Goal: Transaction & Acquisition: Download file/media

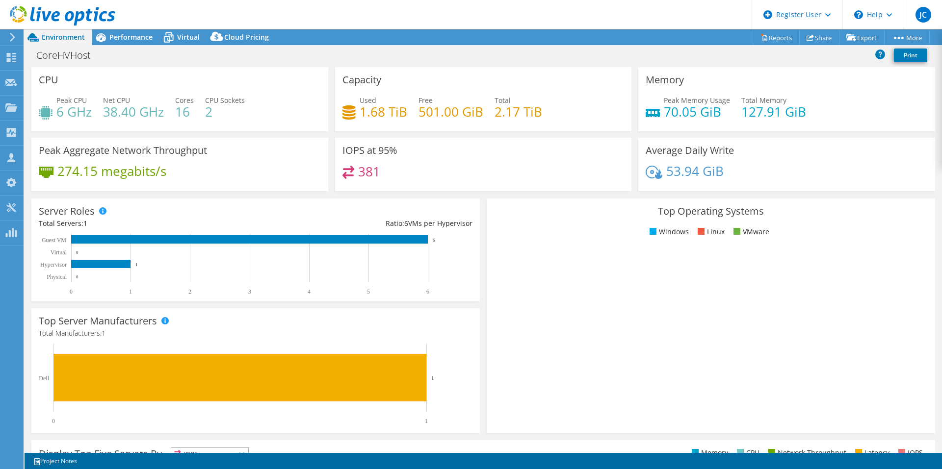
select select "USD"
click at [859, 37] on link "Export" at bounding box center [862, 37] width 46 height 15
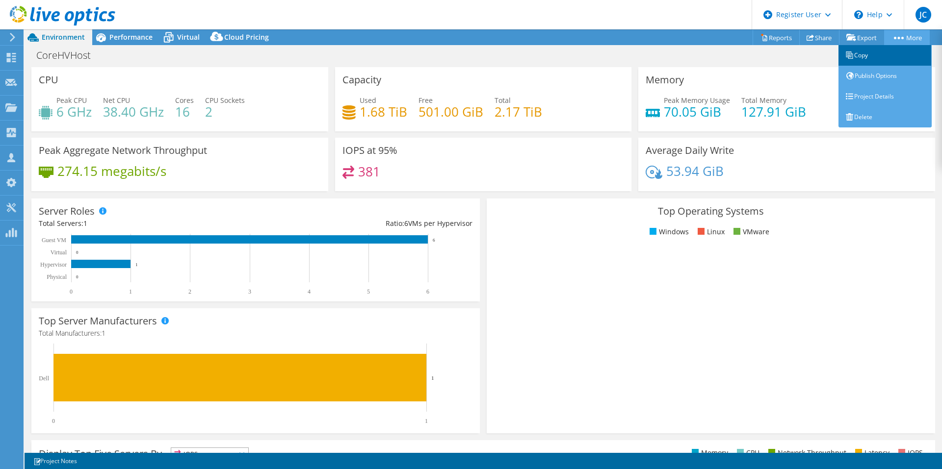
click at [873, 49] on link "Copy" at bounding box center [884, 55] width 93 height 21
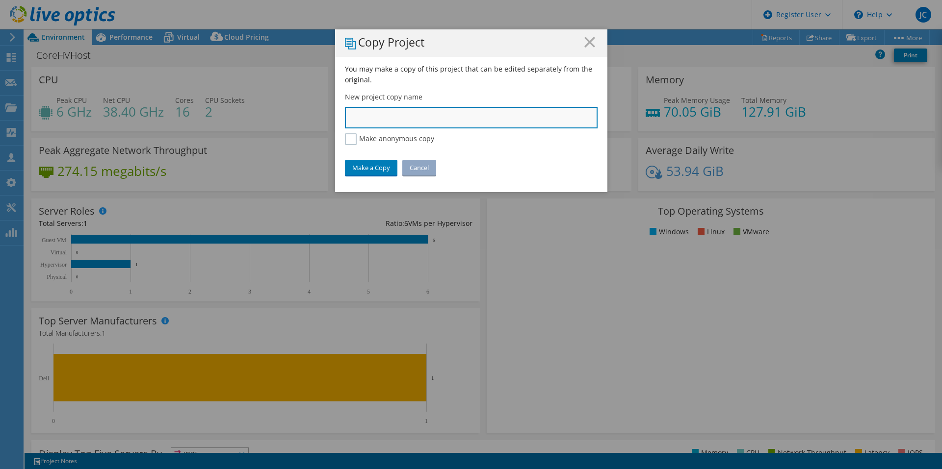
click at [378, 118] on input "text" at bounding box center [471, 118] width 253 height 22
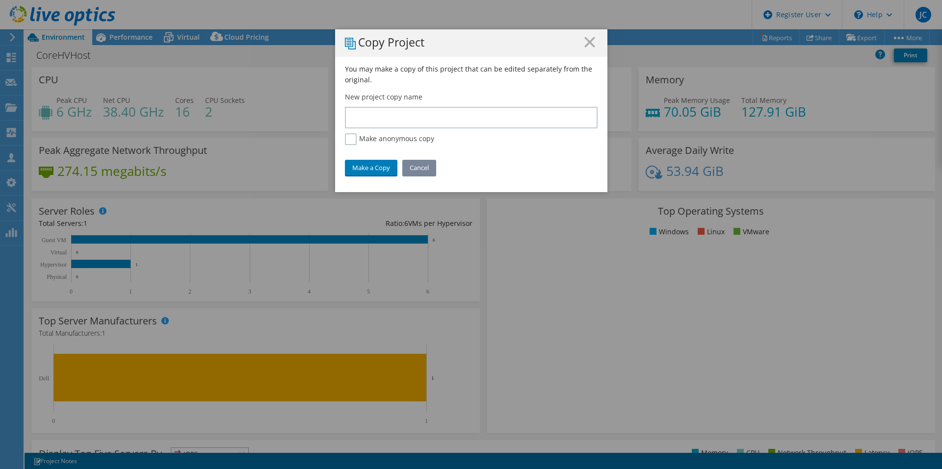
click at [428, 173] on link "Cancel" at bounding box center [419, 168] width 34 height 16
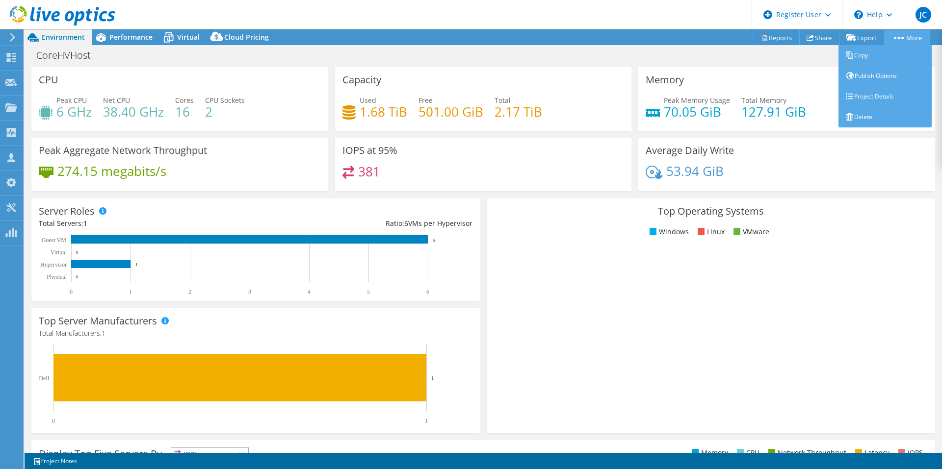
click at [913, 36] on link "More" at bounding box center [907, 37] width 46 height 15
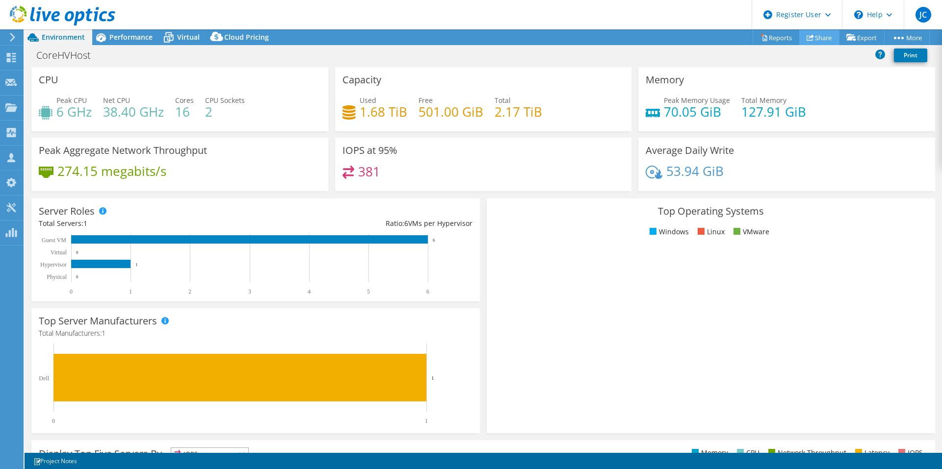
click at [820, 39] on link "Share" at bounding box center [819, 37] width 40 height 15
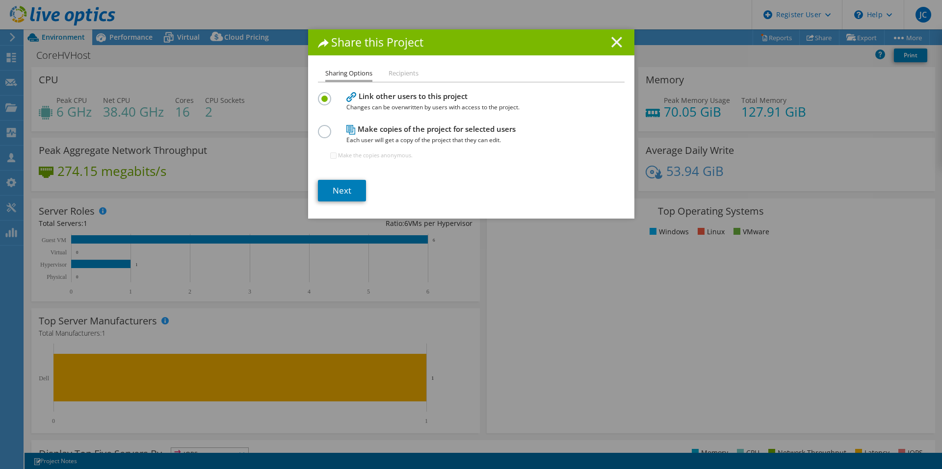
click at [611, 42] on icon at bounding box center [616, 42] width 11 height 11
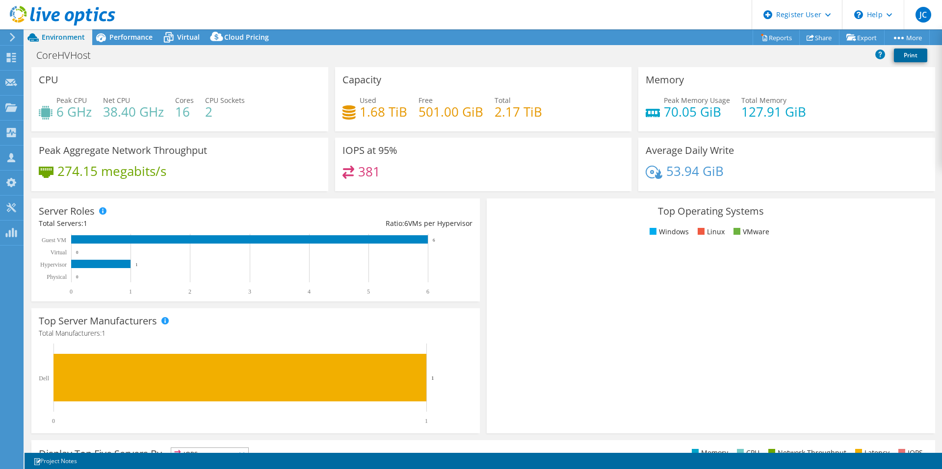
click at [902, 55] on link "Print" at bounding box center [910, 56] width 33 height 14
click at [99, 32] on div at bounding box center [57, 16] width 115 height 33
click at [119, 33] on span "Performance" at bounding box center [130, 36] width 43 height 9
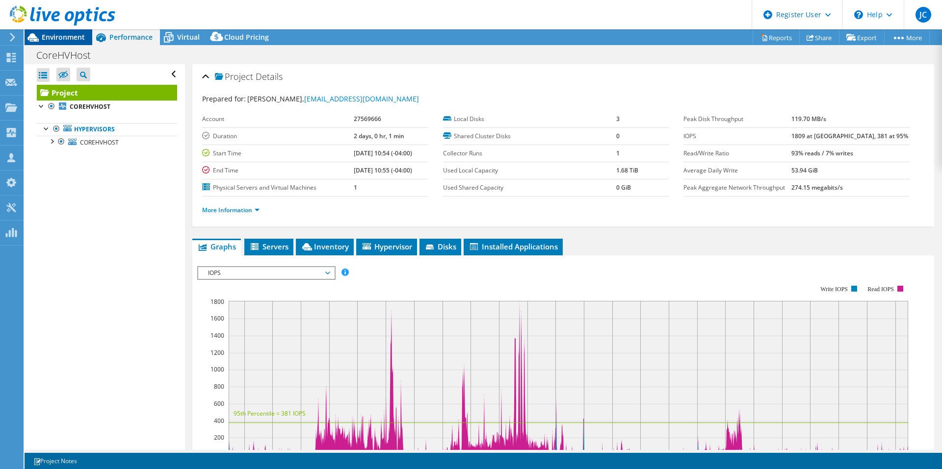
click at [74, 37] on span "Environment" at bounding box center [63, 36] width 43 height 9
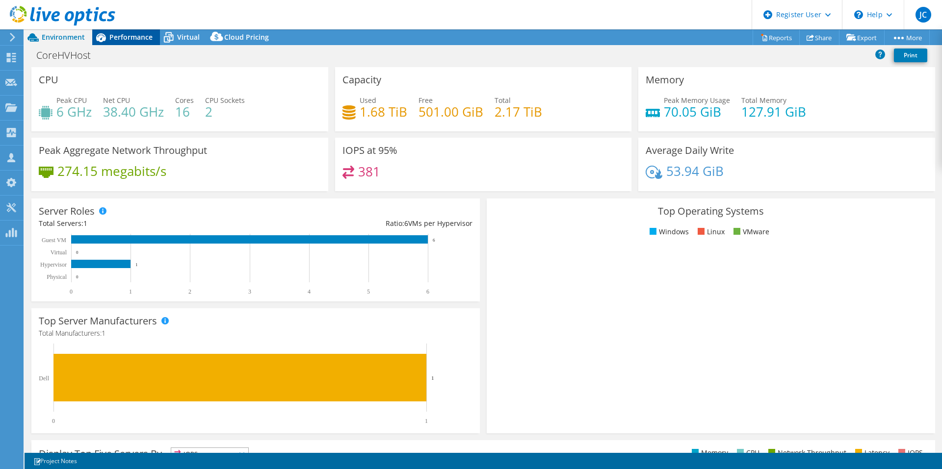
click at [109, 39] on icon at bounding box center [100, 37] width 17 height 17
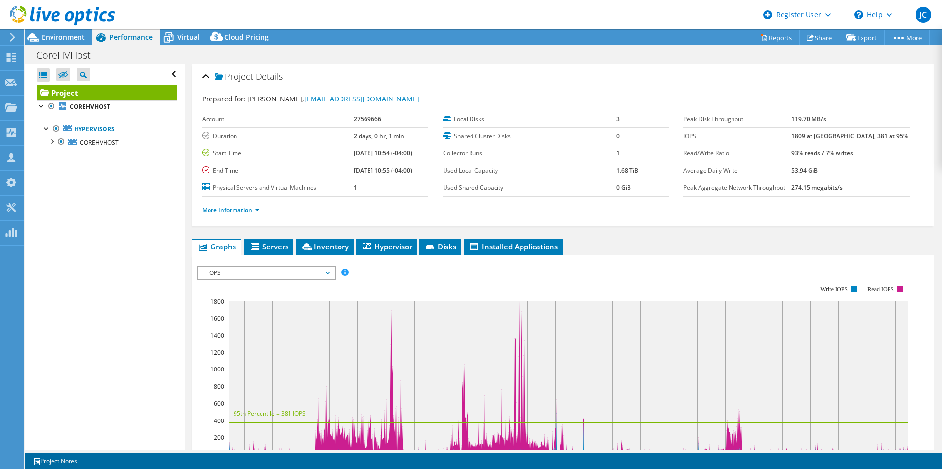
click at [268, 279] on span "IOPS" at bounding box center [266, 273] width 126 height 12
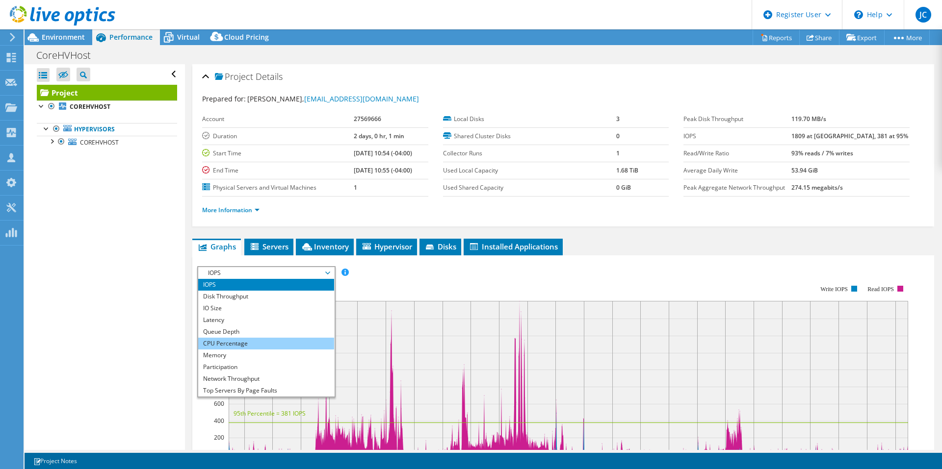
click at [243, 345] on li "CPU Percentage" at bounding box center [266, 344] width 136 height 12
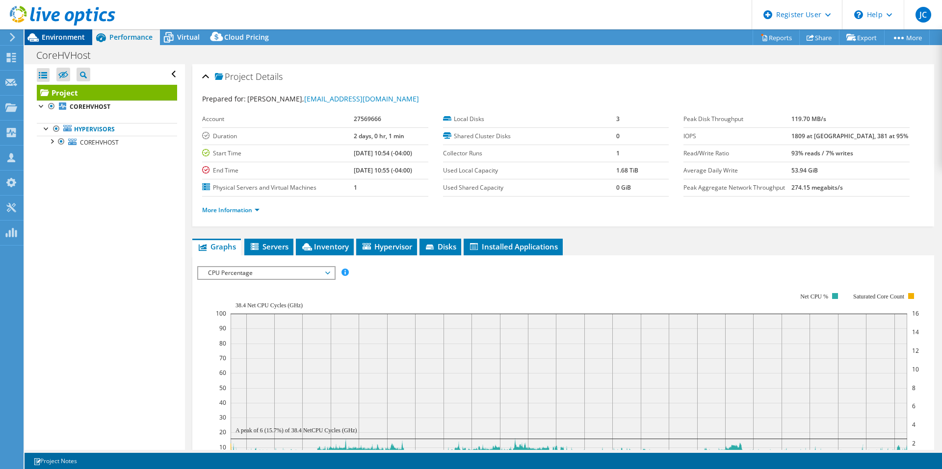
click at [78, 38] on span "Environment" at bounding box center [63, 36] width 43 height 9
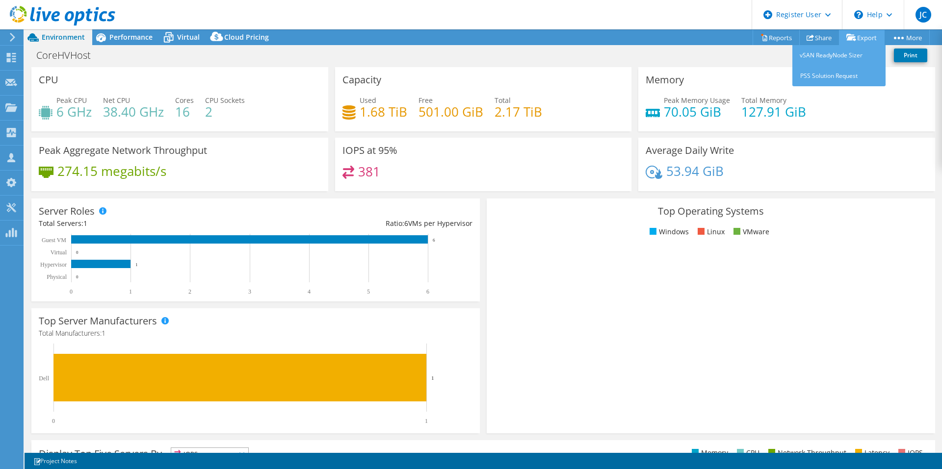
click at [862, 36] on link "Export" at bounding box center [862, 37] width 46 height 15
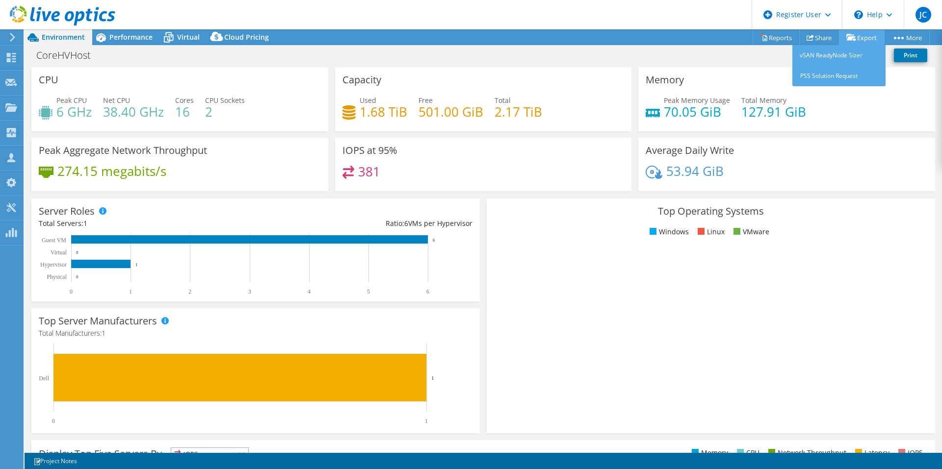
click at [862, 36] on link "Export" at bounding box center [862, 37] width 46 height 15
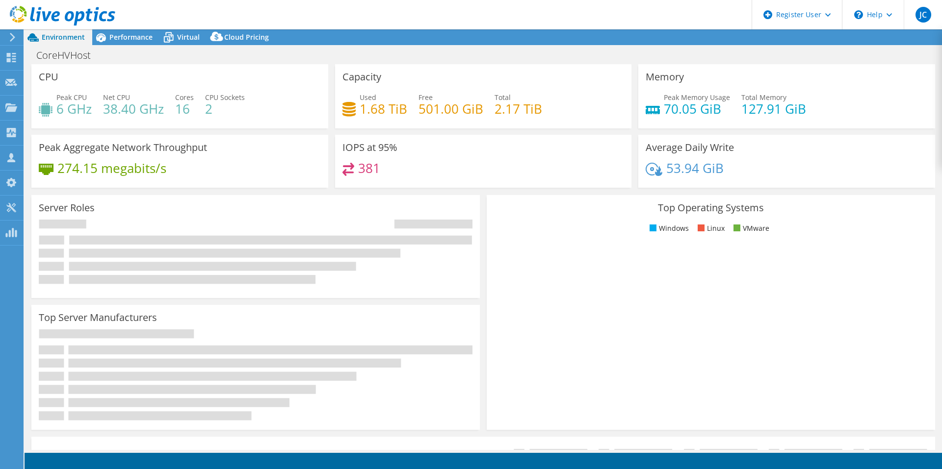
select select "USD"
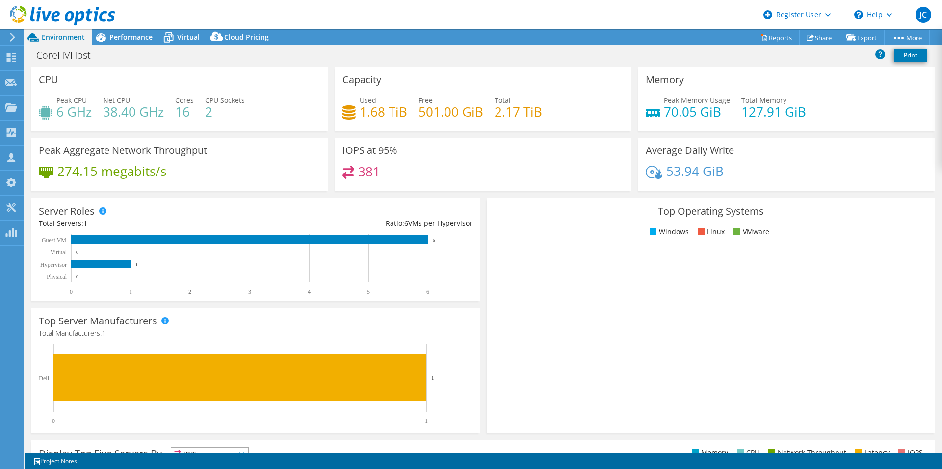
click at [327, 66] on div "CoreHVHost Print" at bounding box center [483, 56] width 917 height 21
click at [326, 67] on div "CoreHVHost Print" at bounding box center [483, 56] width 917 height 21
click at [826, 34] on link "Share" at bounding box center [819, 37] width 40 height 15
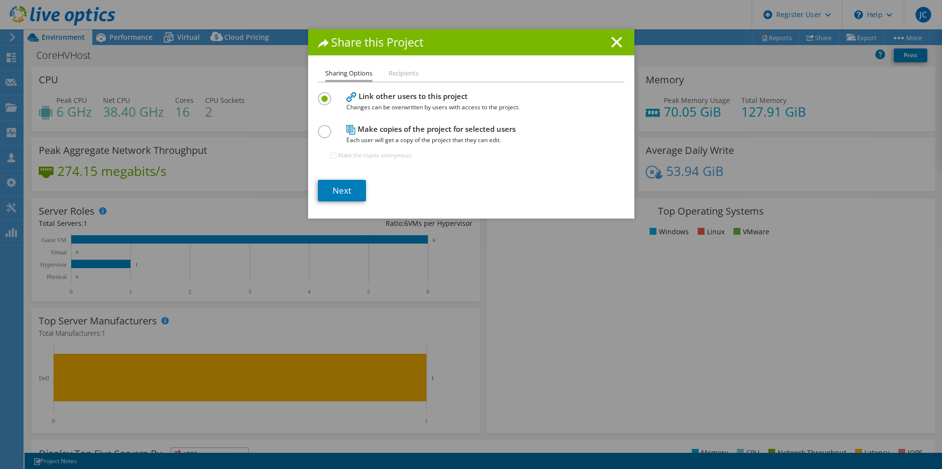
click at [331, 131] on div at bounding box center [326, 130] width 17 height 11
click at [321, 128] on label at bounding box center [326, 126] width 17 height 2
click at [0, 0] on input "radio" at bounding box center [0, 0] width 0 height 0
click at [347, 188] on link "Next" at bounding box center [342, 191] width 48 height 22
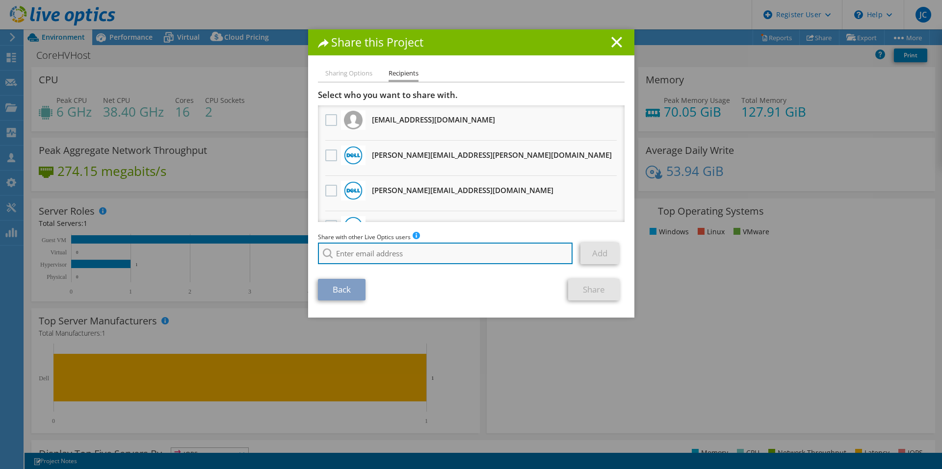
click at [389, 260] on input "search" at bounding box center [445, 254] width 255 height 22
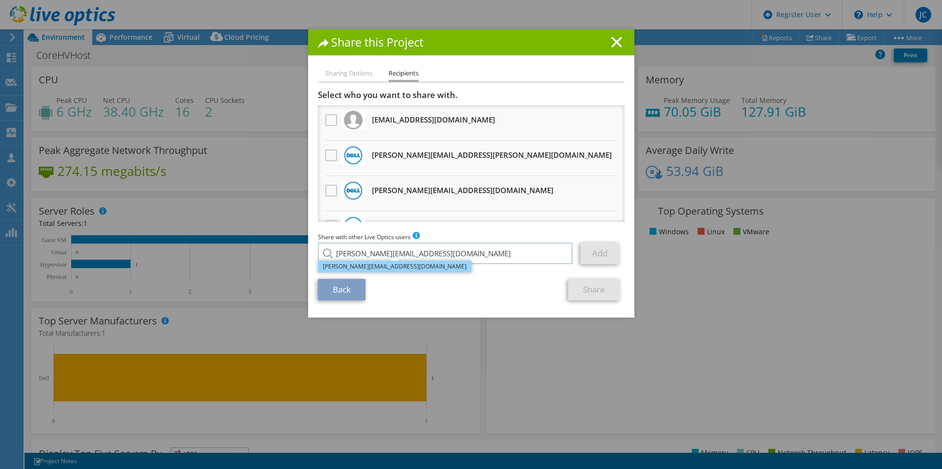
click at [387, 268] on li "[PERSON_NAME][EMAIL_ADDRESS][DOMAIN_NAME]" at bounding box center [395, 267] width 154 height 12
type input "[PERSON_NAME][EMAIL_ADDRESS][DOMAIN_NAME]"
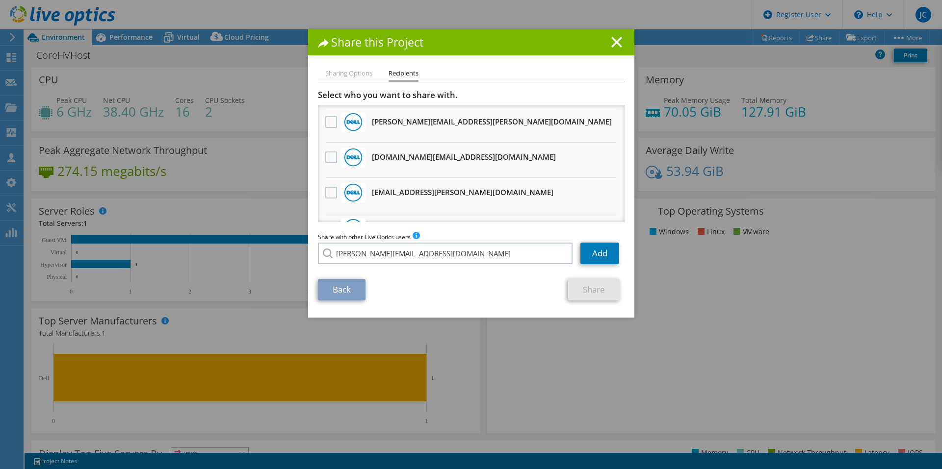
scroll to position [554, 0]
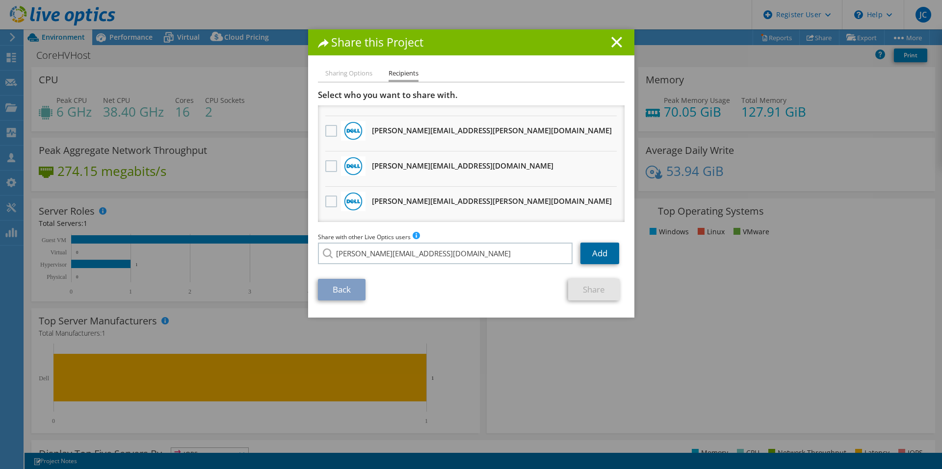
click at [606, 256] on link "Add" at bounding box center [599, 254] width 39 height 22
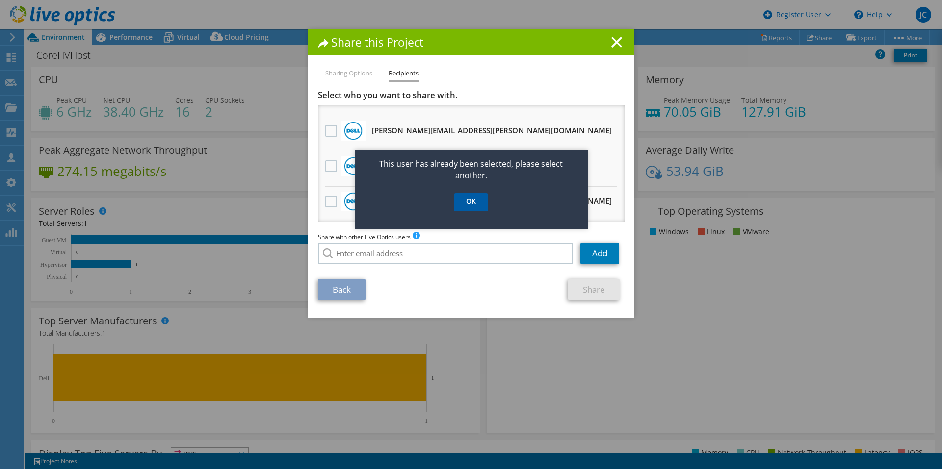
click at [469, 197] on link "OK" at bounding box center [471, 202] width 34 height 18
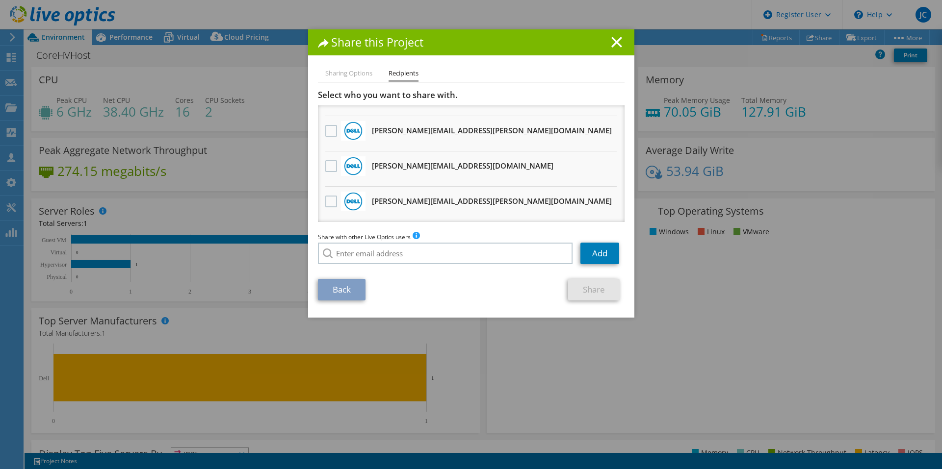
click at [325, 73] on li "Sharing Options" at bounding box center [348, 74] width 47 height 12
click at [598, 43] on h1 "Share this Project" at bounding box center [471, 42] width 307 height 11
click at [611, 40] on icon at bounding box center [616, 42] width 11 height 11
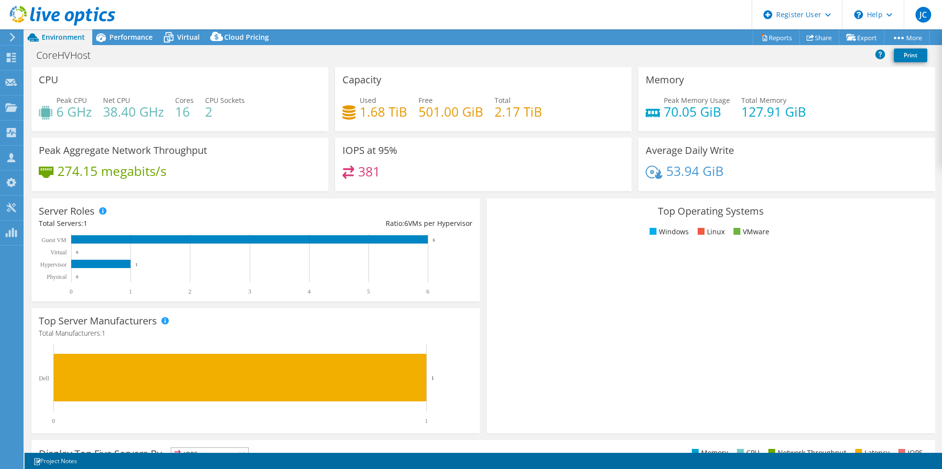
click at [616, 21] on header "JC Dell User Justin Cox Justin.Cox1@dell.com Dell My Profile Log Out \n Help Ex…" at bounding box center [471, 14] width 942 height 29
click at [603, 11] on header "JC Dell User Justin Cox Justin.Cox1@dell.com Dell My Profile Log Out \n Help Ex…" at bounding box center [471, 14] width 942 height 29
click at [862, 38] on link "Export" at bounding box center [862, 37] width 46 height 15
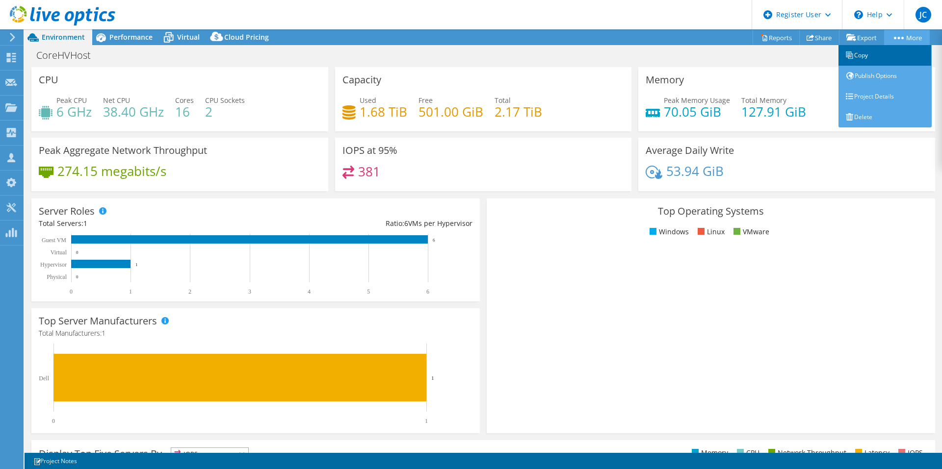
click at [866, 52] on link "Copy" at bounding box center [884, 55] width 93 height 21
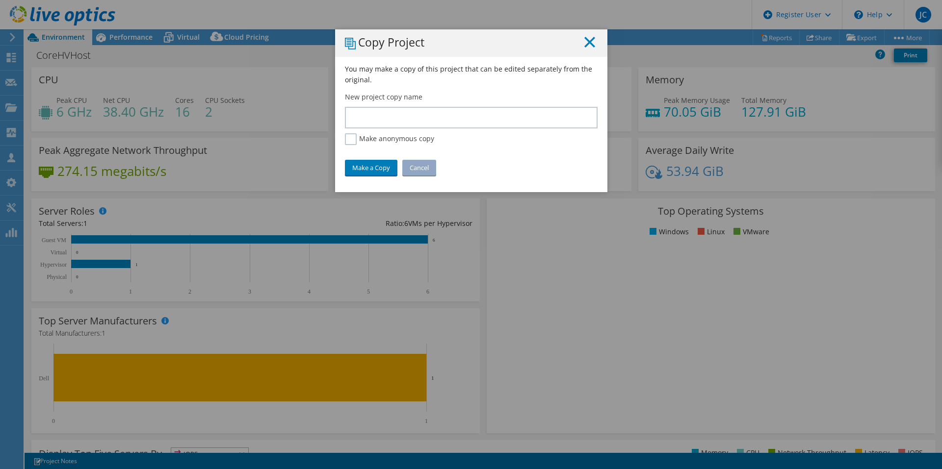
click at [586, 41] on icon at bounding box center [589, 42] width 11 height 11
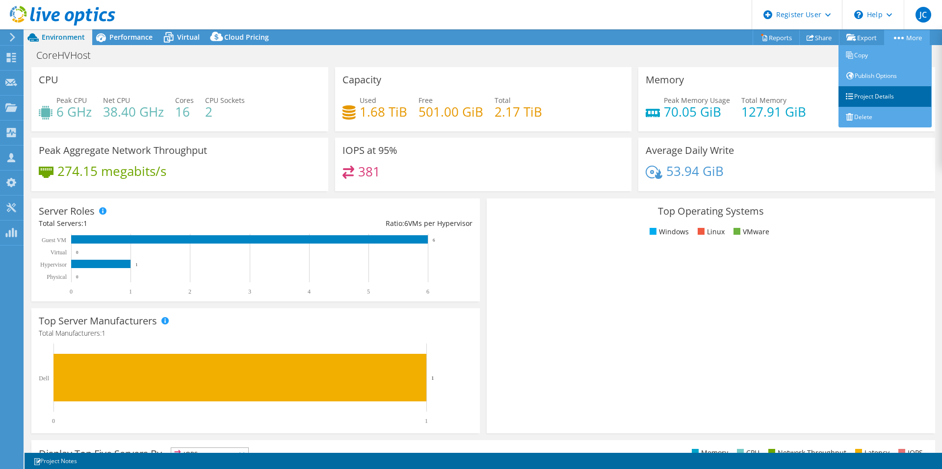
click at [891, 97] on link "Project Details" at bounding box center [884, 96] width 93 height 21
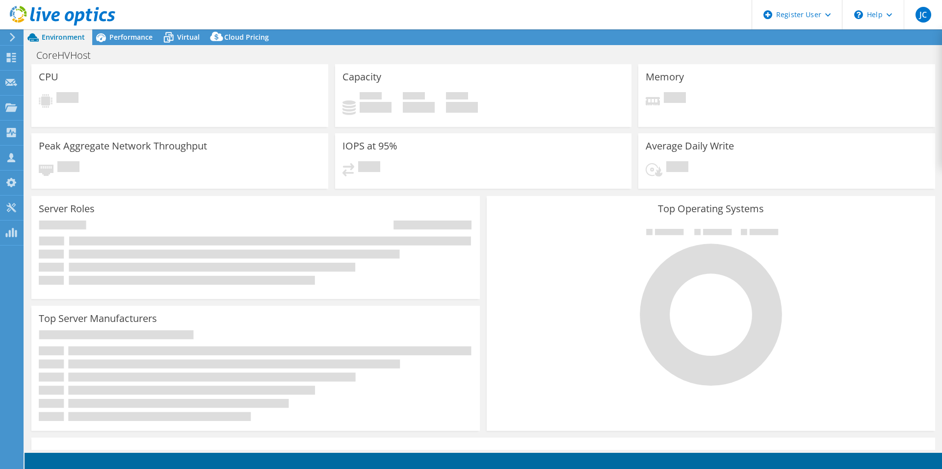
select select "USD"
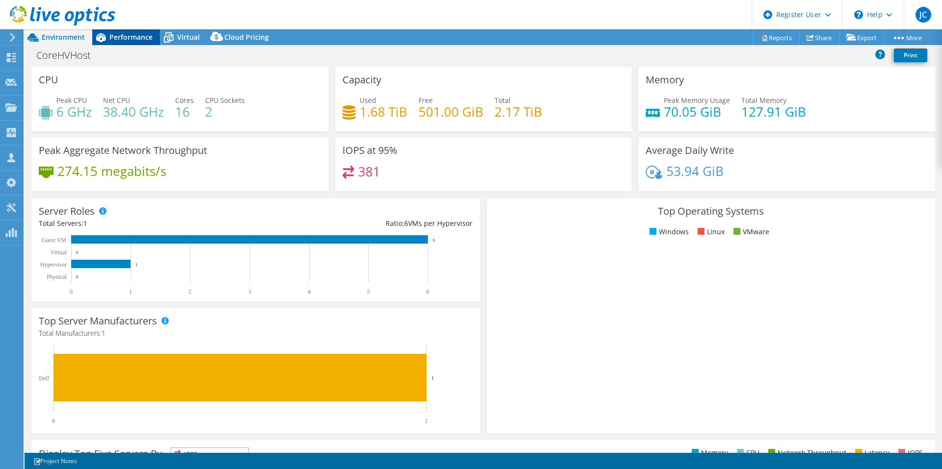
click at [117, 44] on div "Performance" at bounding box center [126, 37] width 68 height 16
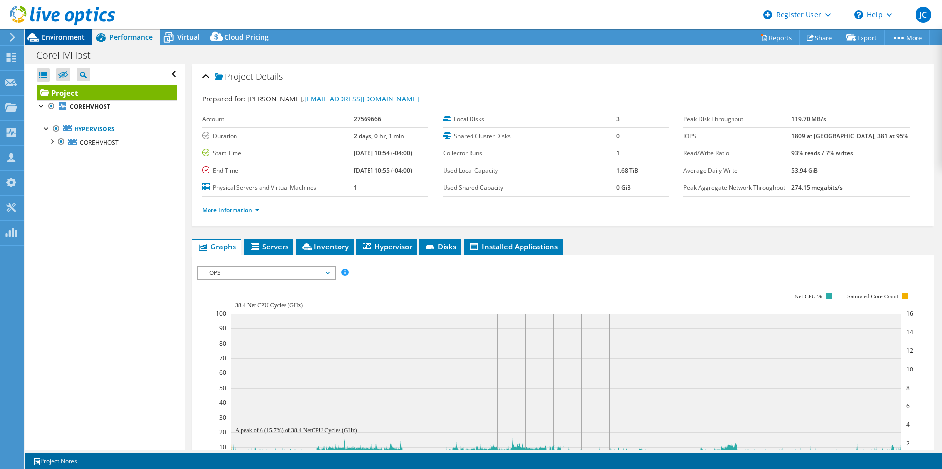
click at [50, 40] on span "Environment" at bounding box center [63, 36] width 43 height 9
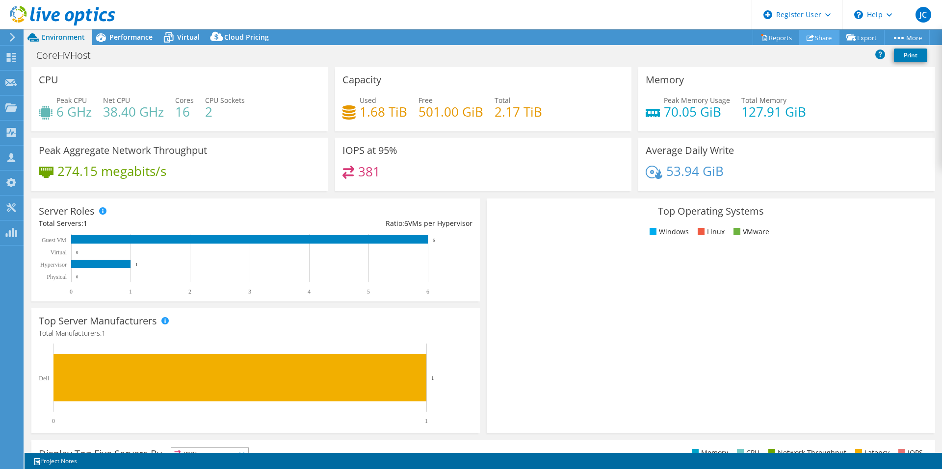
click at [816, 30] on link "Share" at bounding box center [819, 37] width 40 height 15
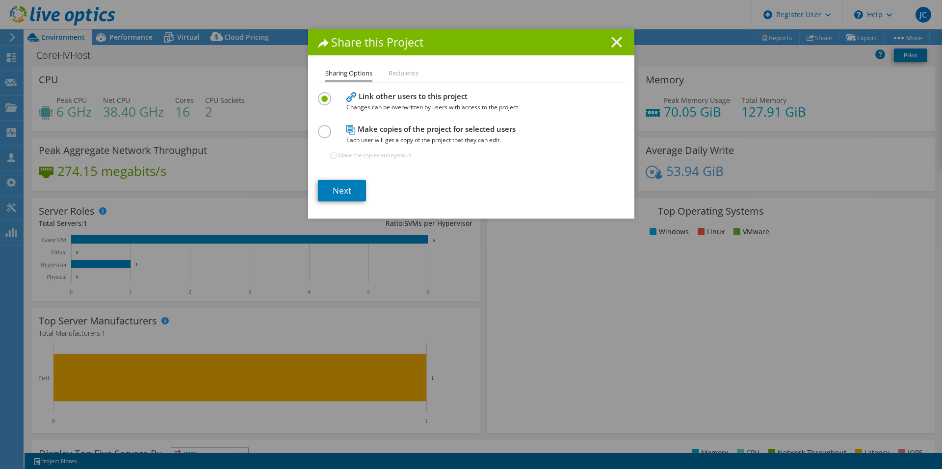
click at [615, 41] on icon at bounding box center [616, 42] width 11 height 11
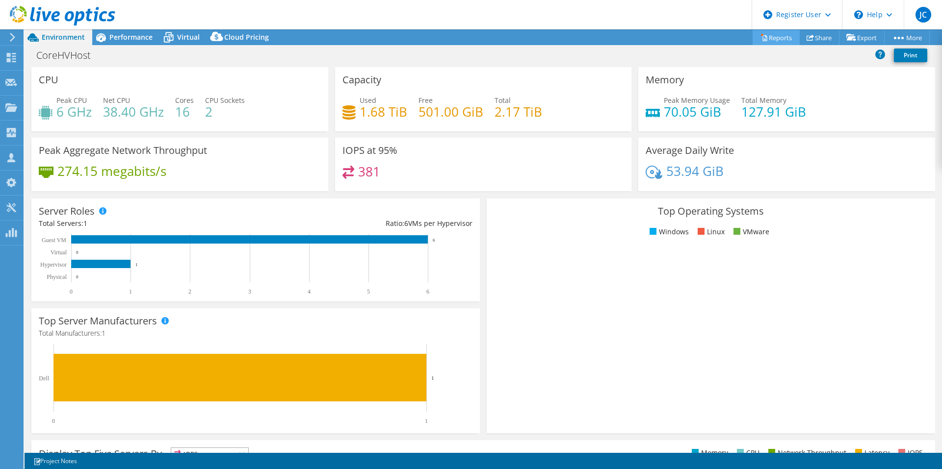
click at [771, 37] on link "Reports" at bounding box center [776, 37] width 47 height 15
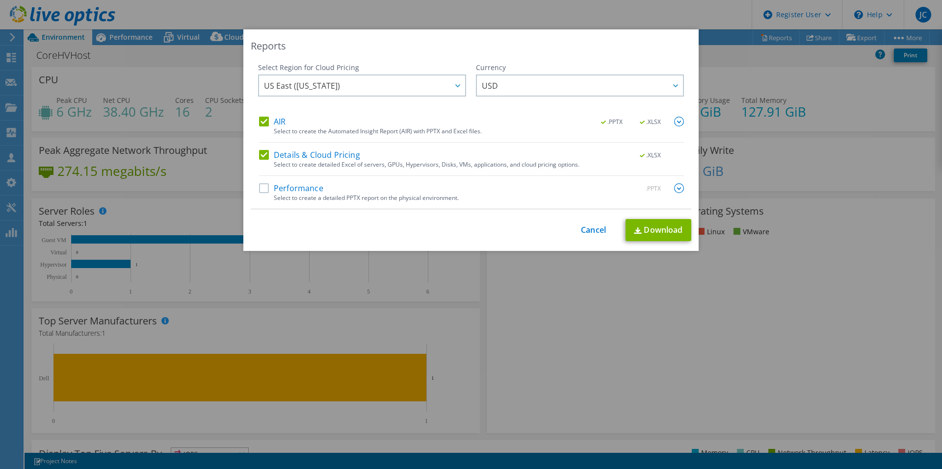
click at [262, 186] on label "Performance" at bounding box center [291, 188] width 64 height 10
click at [0, 0] on input "Performance" at bounding box center [0, 0] width 0 height 0
click at [260, 153] on label "Details & Cloud Pricing" at bounding box center [309, 155] width 101 height 10
click at [0, 0] on input "Details & Cloud Pricing" at bounding box center [0, 0] width 0 height 0
click at [262, 120] on label "AIR" at bounding box center [272, 122] width 26 height 10
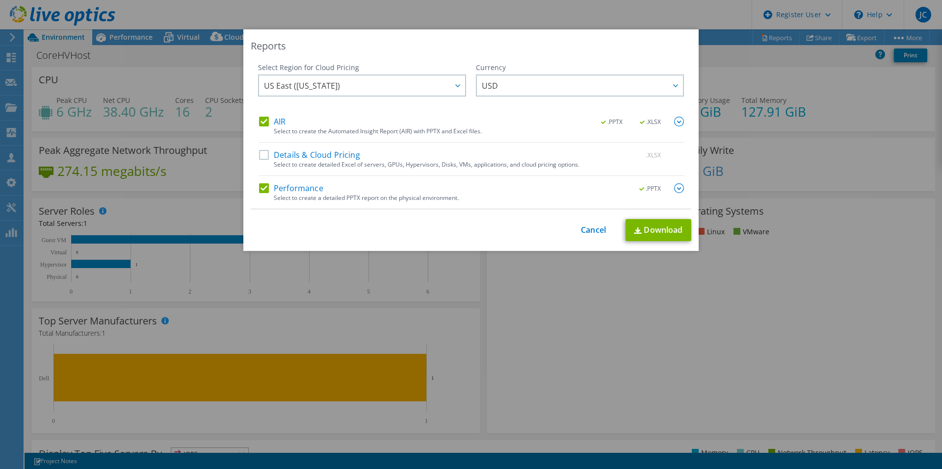
click at [0, 0] on input "AIR" at bounding box center [0, 0] width 0 height 0
click at [265, 115] on div "Select Region for Cloud Pricing Asia Pacific (Hong Kong) Asia Pacific (Mumbai) …" at bounding box center [362, 90] width 208 height 54
click at [259, 117] on label "AIR" at bounding box center [272, 122] width 26 height 10
click at [0, 0] on input "AIR" at bounding box center [0, 0] width 0 height 0
click at [259, 117] on label "AIR" at bounding box center [272, 122] width 26 height 10
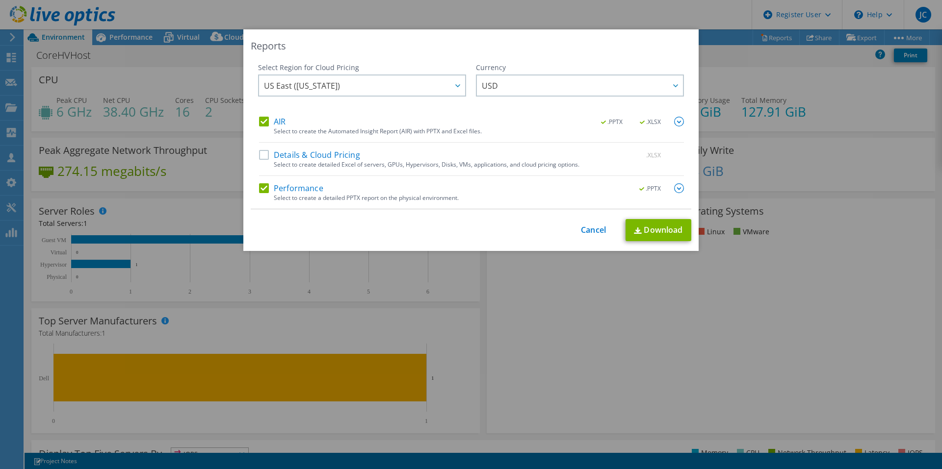
click at [0, 0] on input "AIR" at bounding box center [0, 0] width 0 height 0
click at [652, 225] on link "Download" at bounding box center [658, 230] width 66 height 22
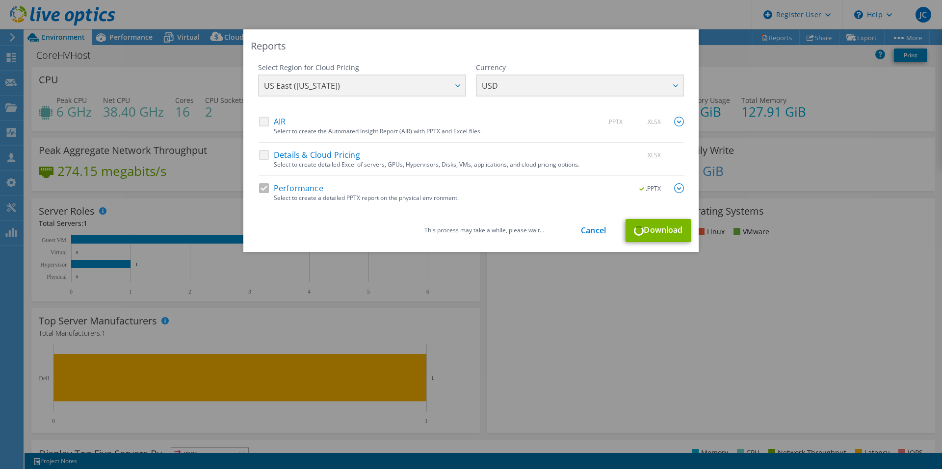
click at [674, 188] on img at bounding box center [679, 188] width 10 height 10
